Goal: Information Seeking & Learning: Learn about a topic

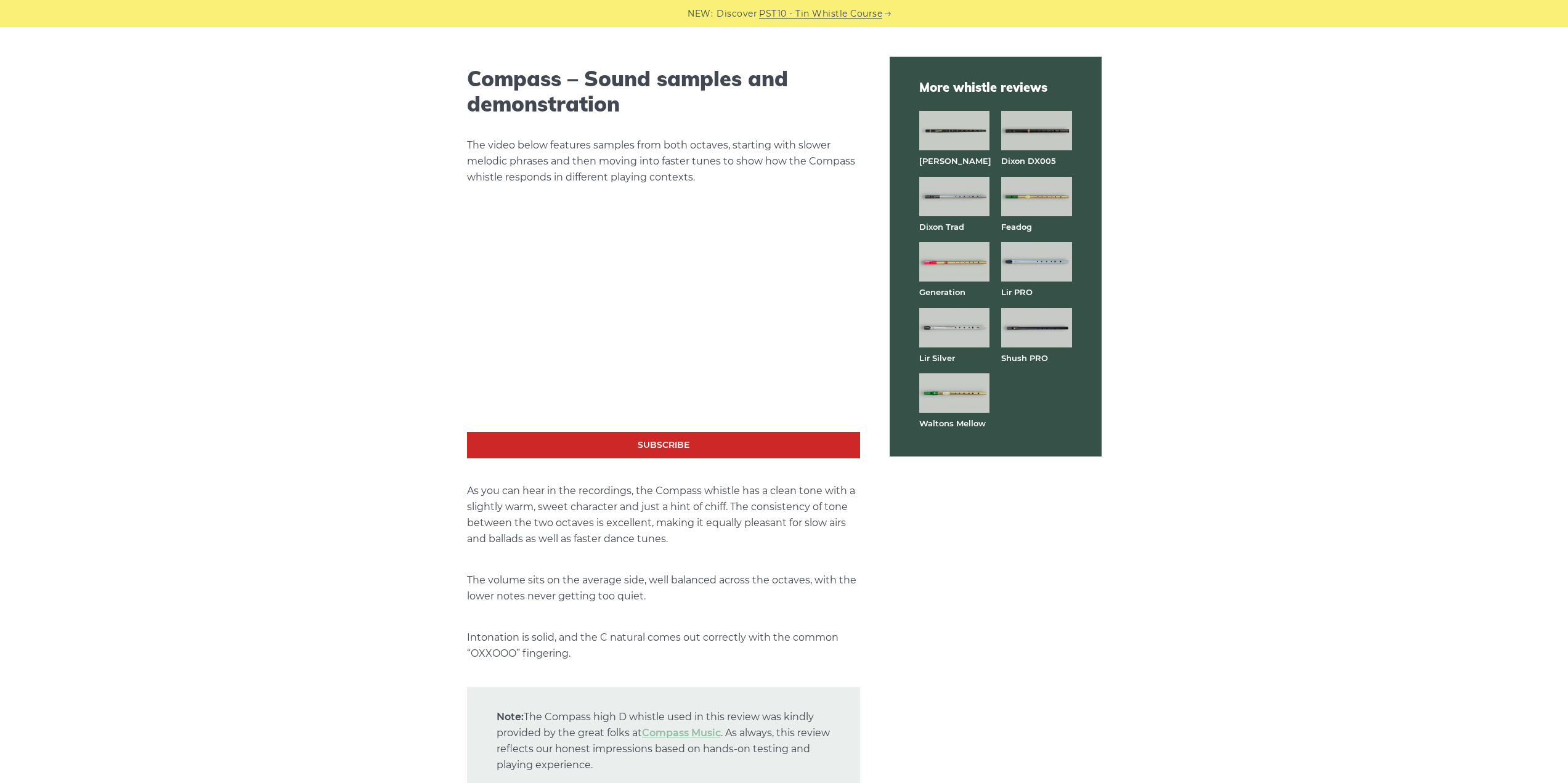
scroll to position [1897, 0]
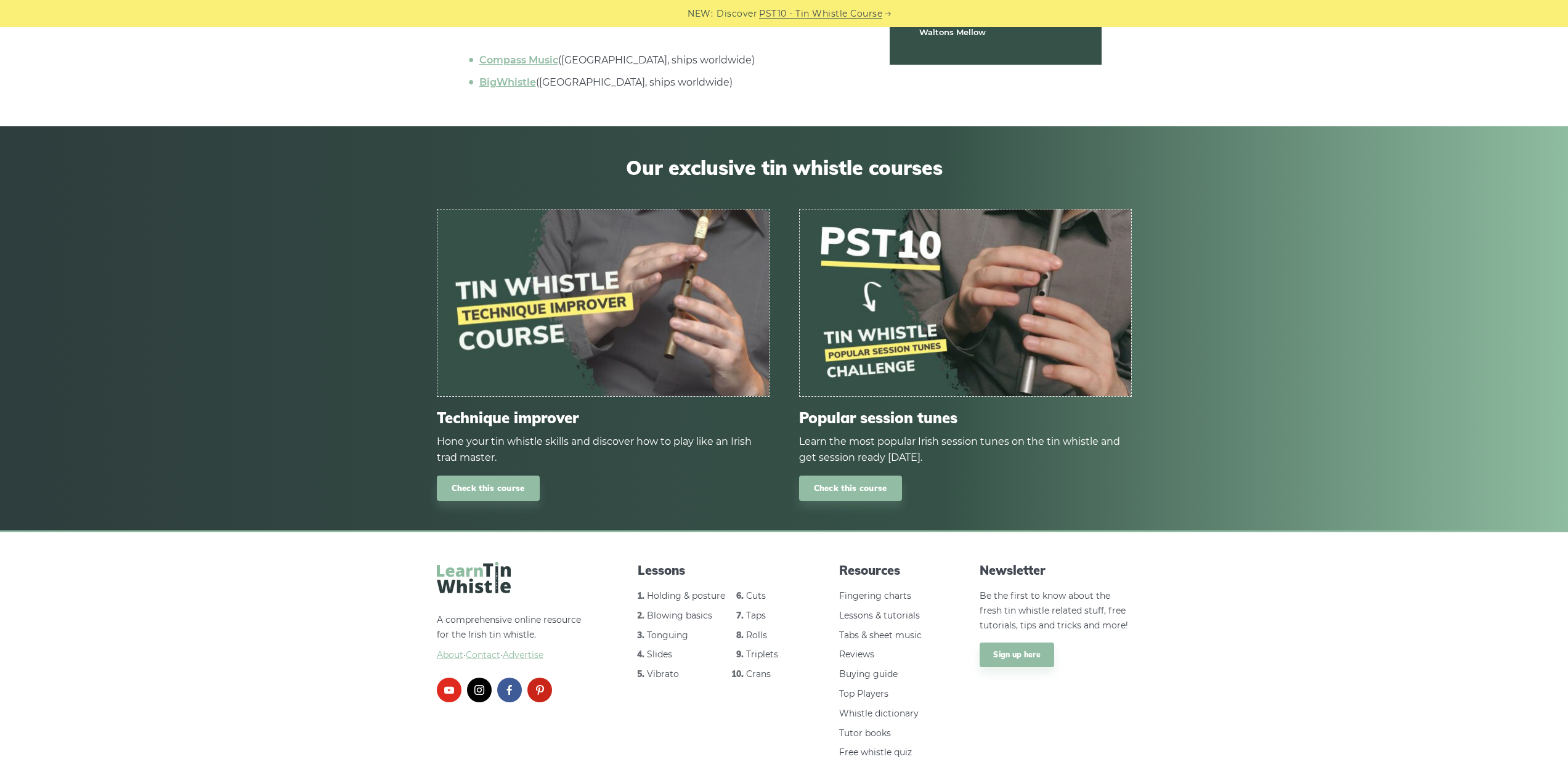
drag, startPoint x: 1010, startPoint y: 608, endPoint x: 1013, endPoint y: 670, distance: 62.1
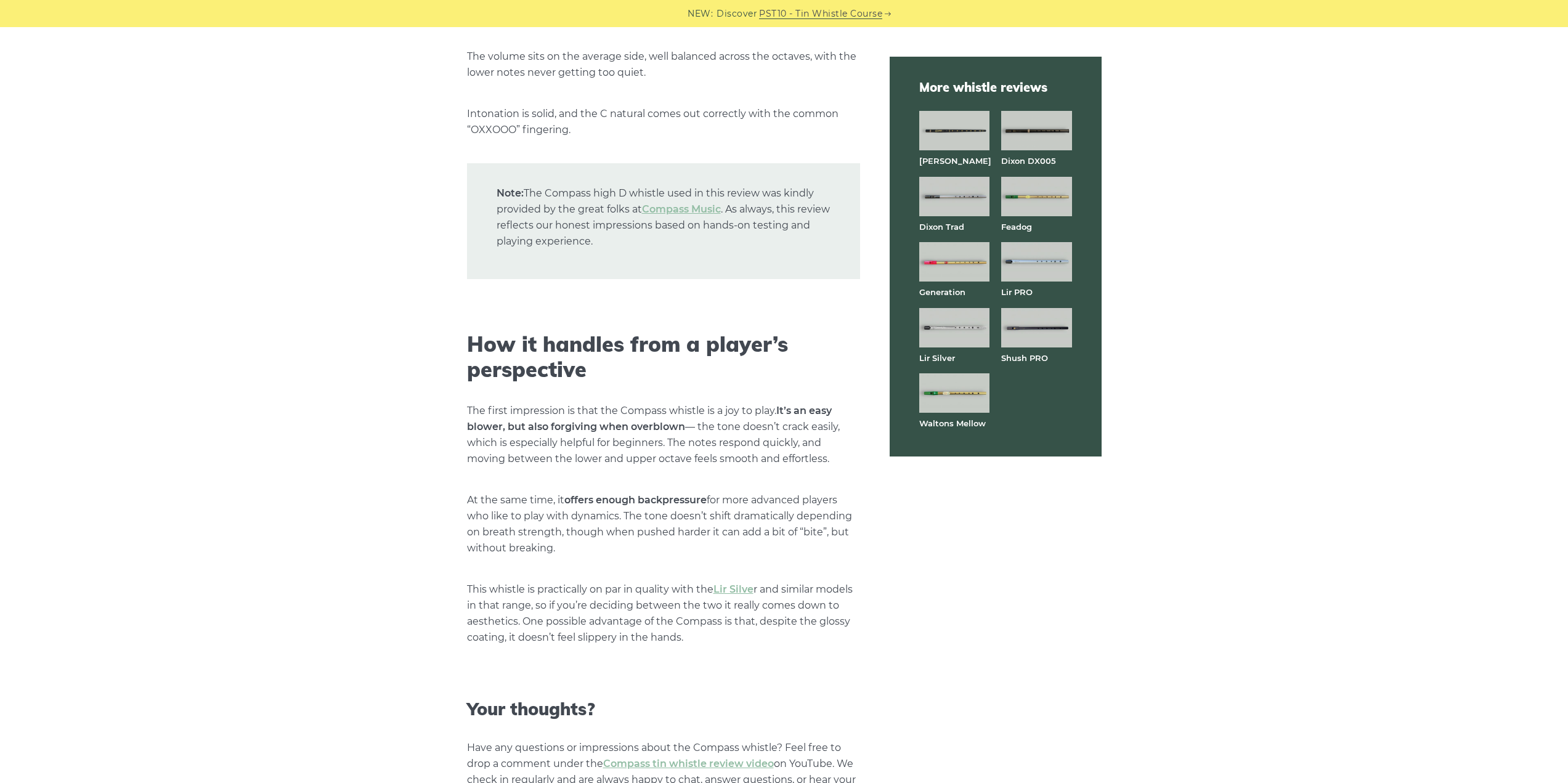
scroll to position [2153, 0]
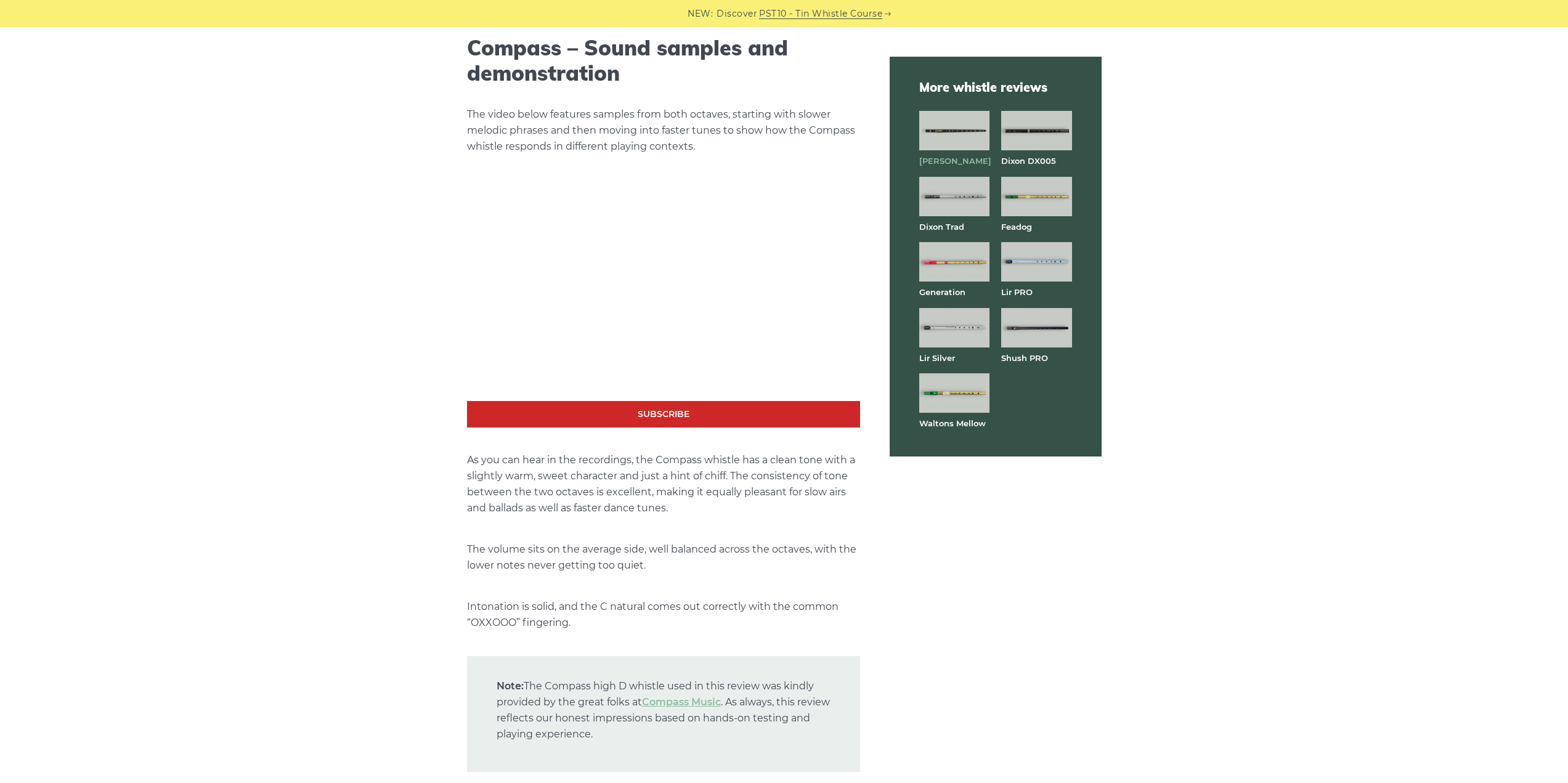
click at [930, 161] on strong "[PERSON_NAME]" at bounding box center [955, 161] width 72 height 9
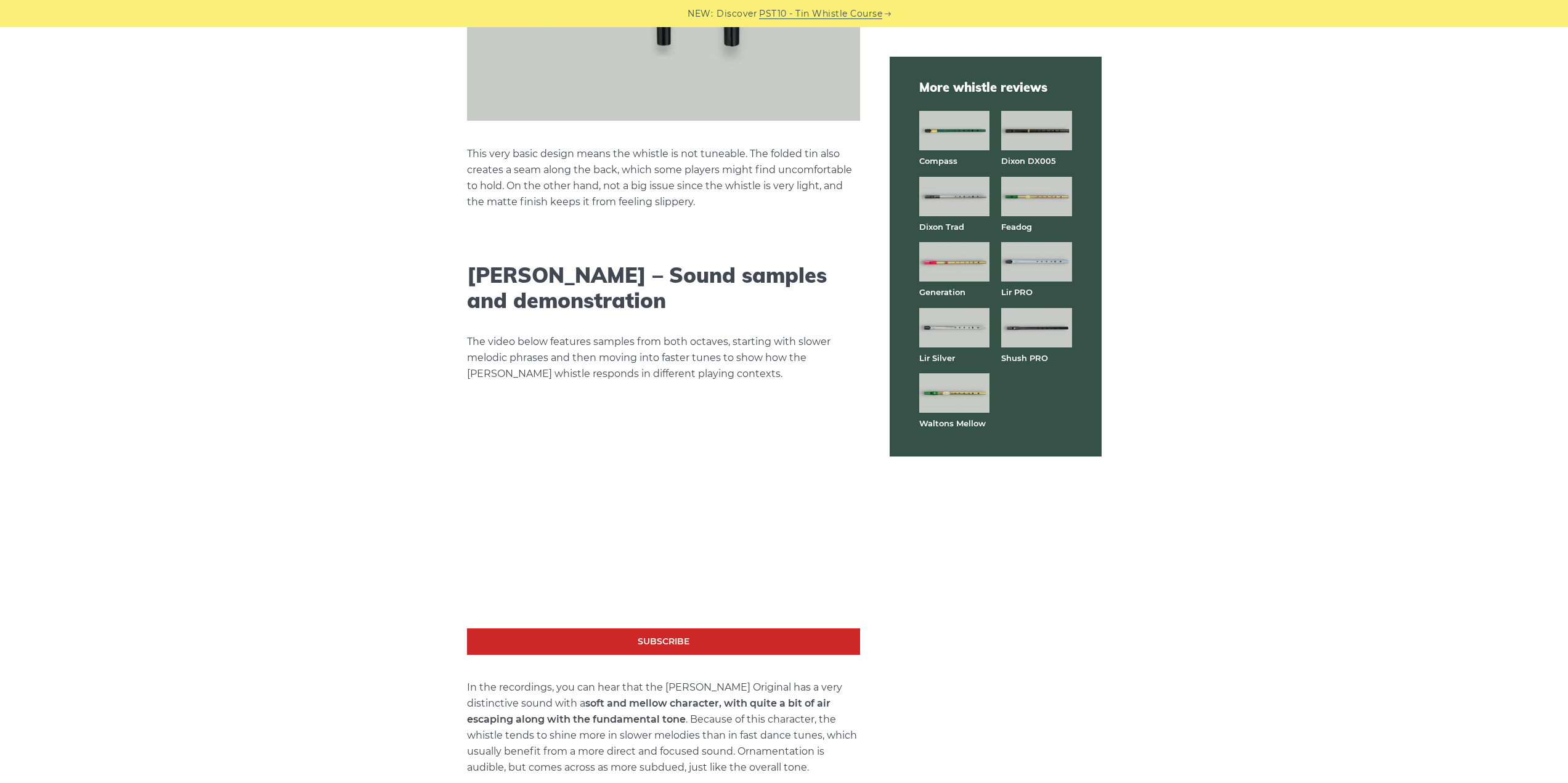
scroll to position [2156, 0]
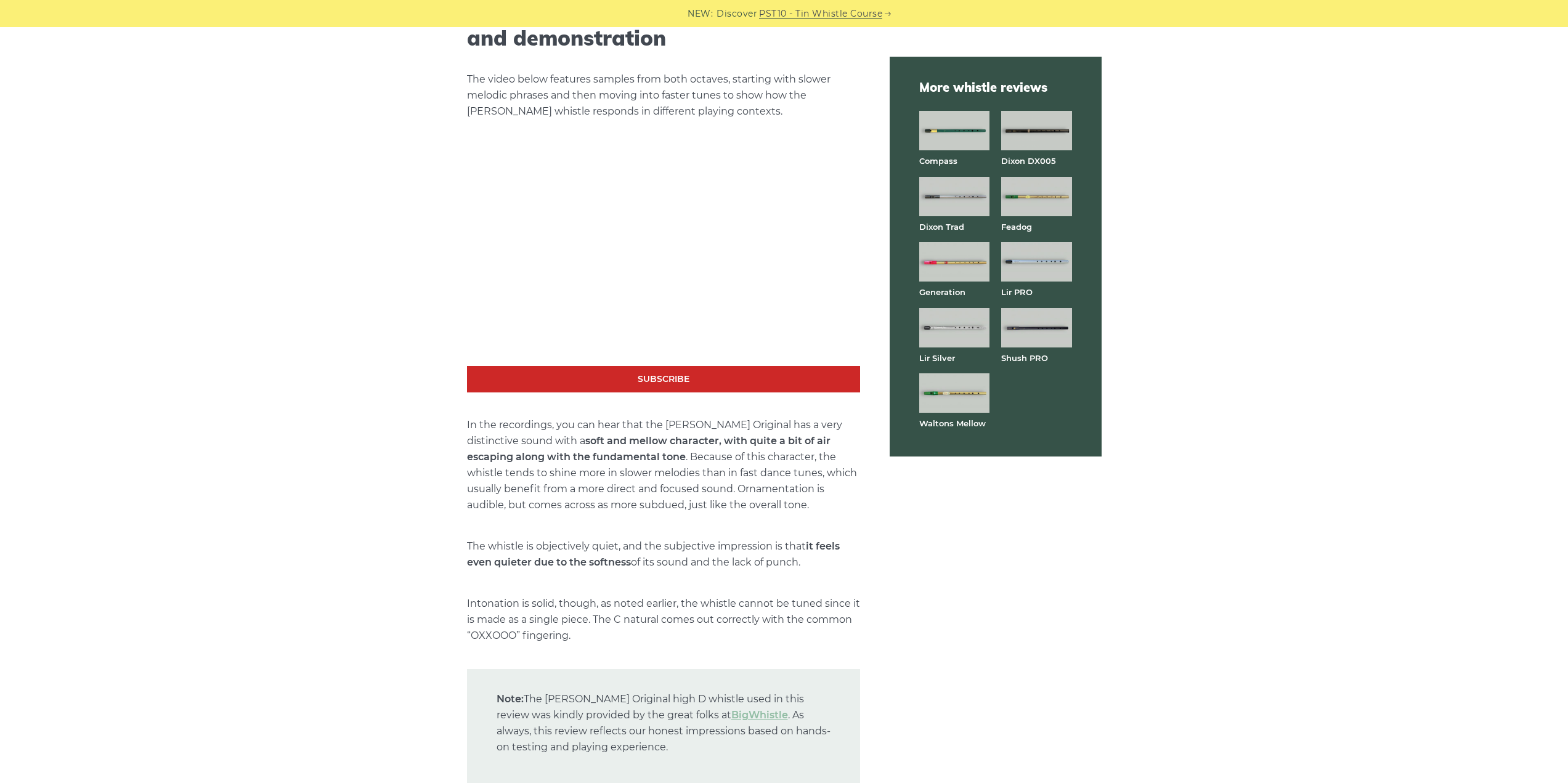
click at [960, 331] on img at bounding box center [954, 328] width 70 height 40
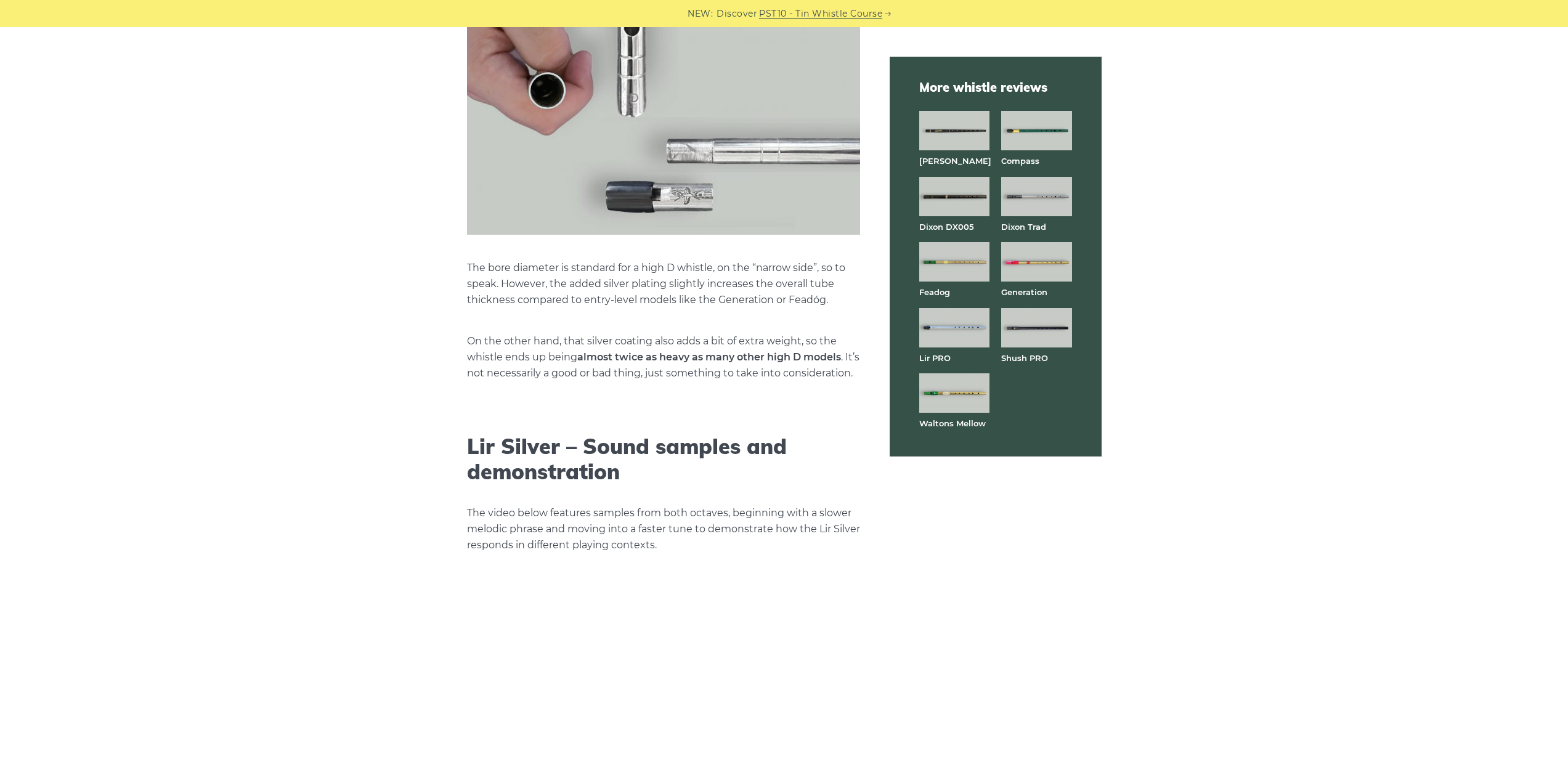
scroll to position [1971, 0]
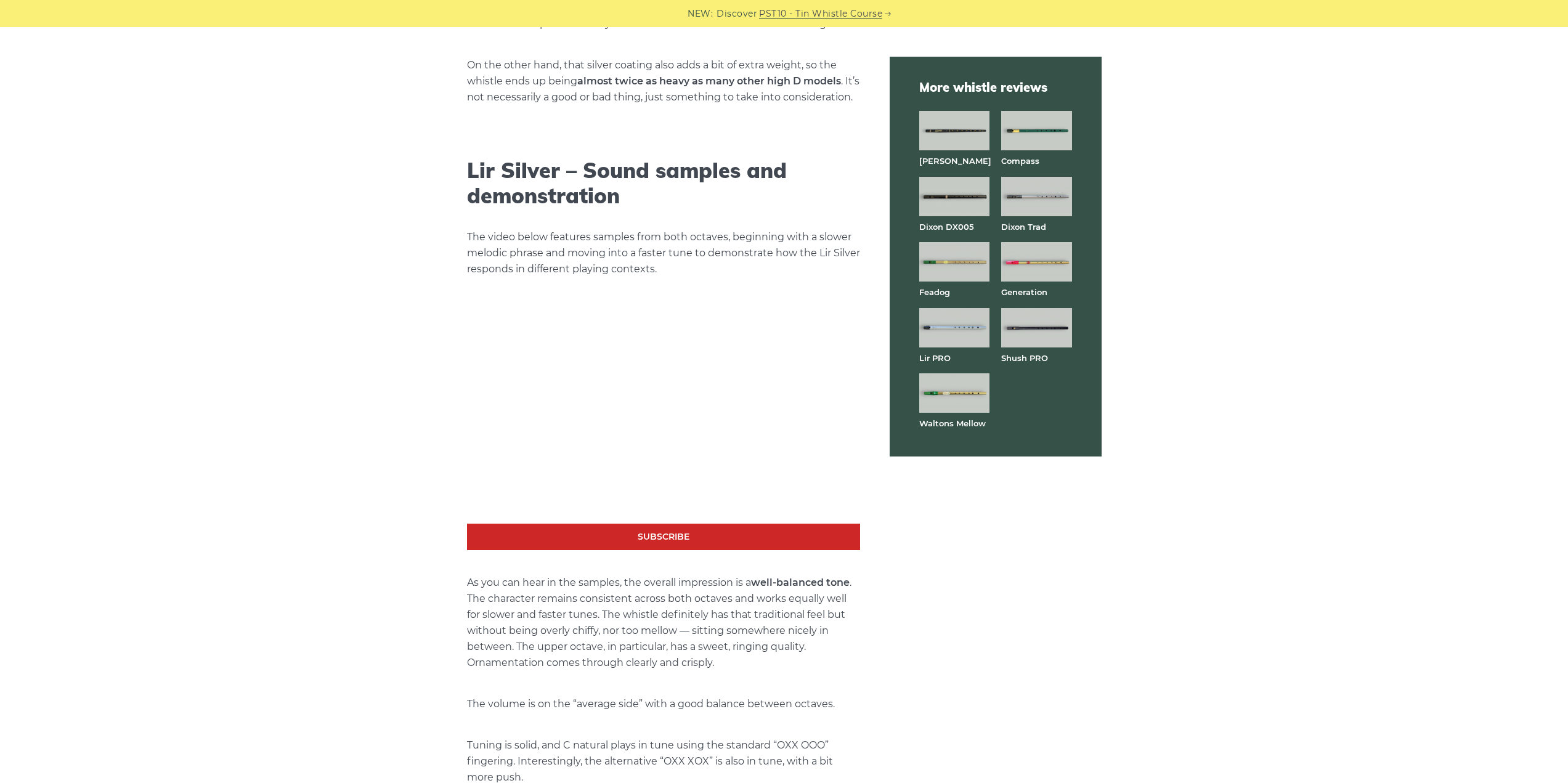
click at [942, 98] on div "More whistle reviews [PERSON_NAME] Compass [PERSON_NAME] DX005 [PERSON_NAME] Tr…" at bounding box center [996, 257] width 212 height 400
click at [1030, 266] on img at bounding box center [1036, 262] width 70 height 40
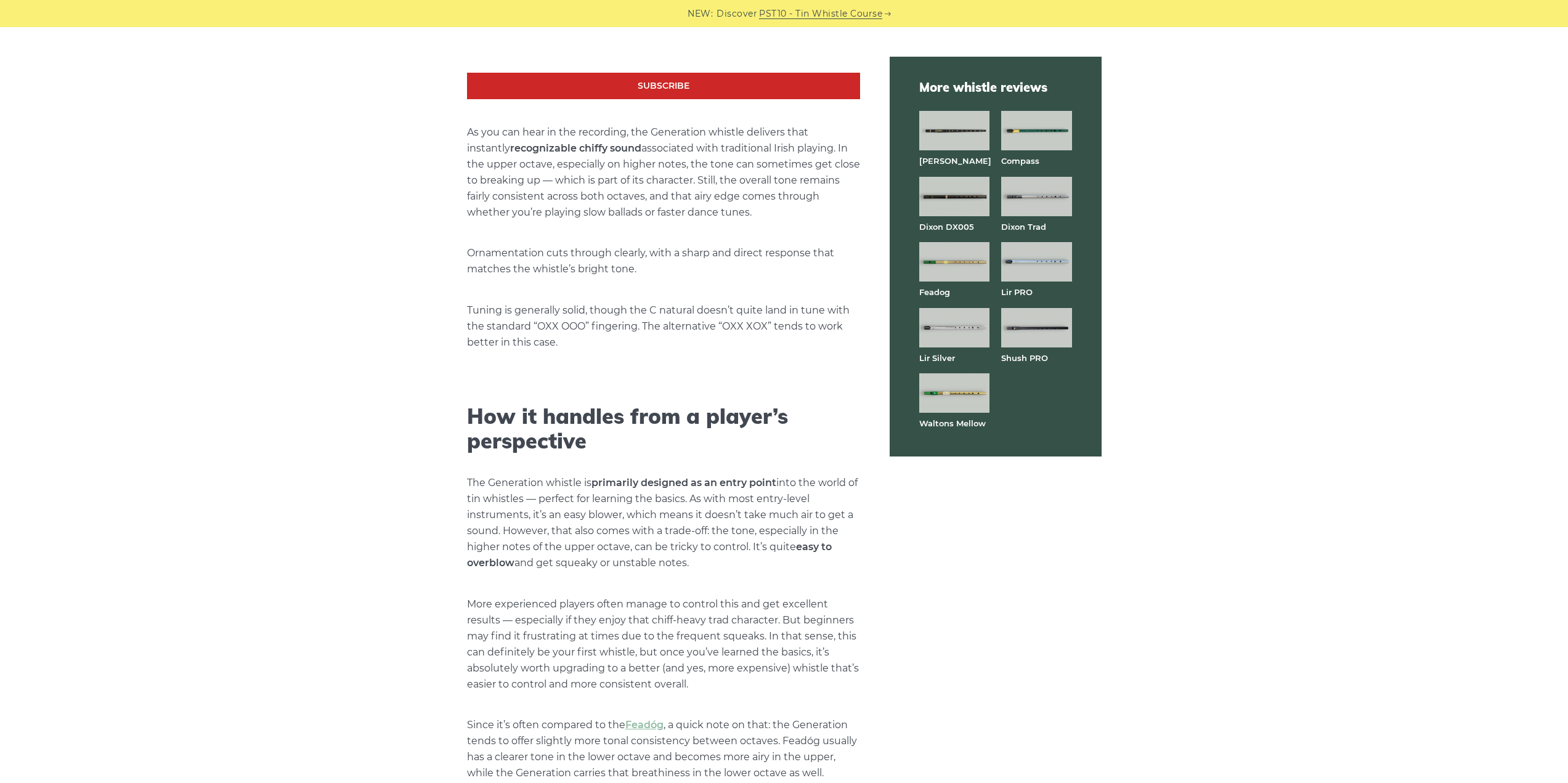
scroll to position [2403, 0]
